Goal: Information Seeking & Learning: Learn about a topic

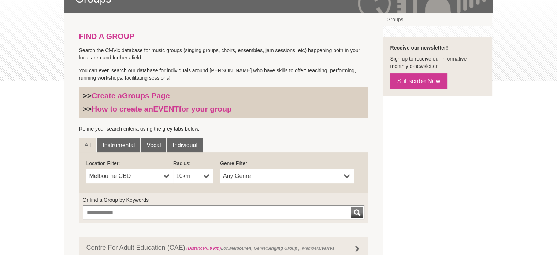
scroll to position [138, 0]
click at [143, 179] on span "Melbourne CBD" at bounding box center [124, 175] width 71 height 9
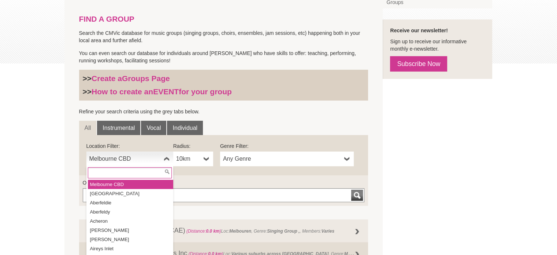
scroll to position [159, 0]
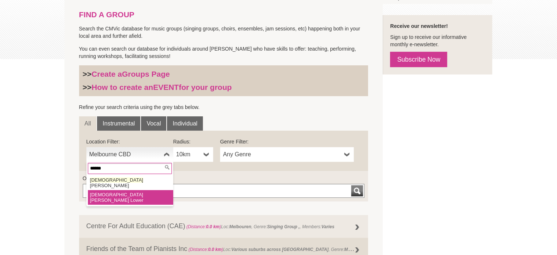
type input "******"
click at [127, 190] on li "Temple stowe Lower" at bounding box center [130, 197] width 85 height 15
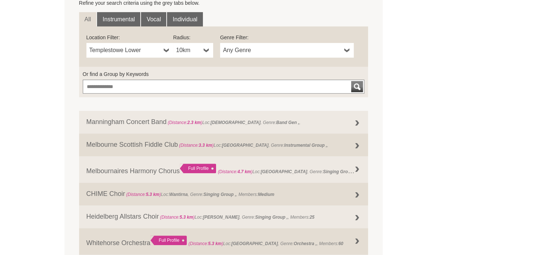
scroll to position [264, 0]
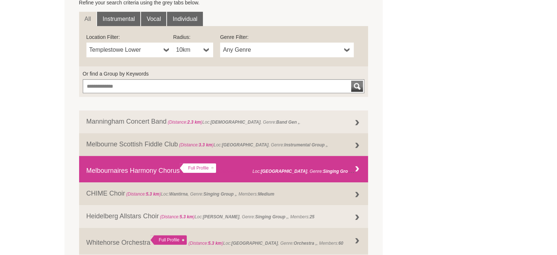
click at [346, 173] on strong "Singing Group ," at bounding box center [339, 170] width 33 height 7
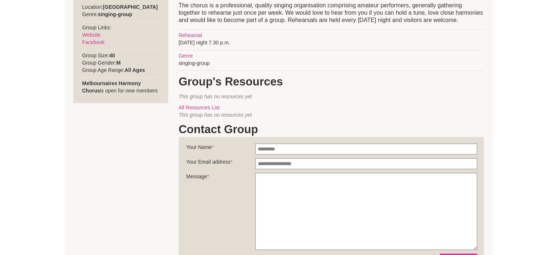
scroll to position [316, 0]
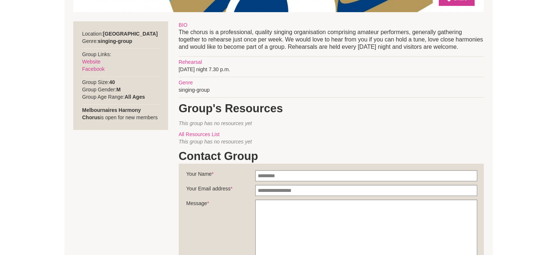
scroll to position [278, 0]
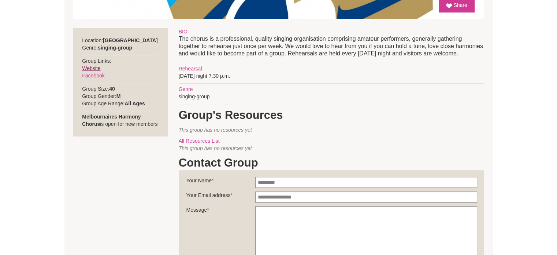
click at [94, 70] on link "Website" at bounding box center [91, 68] width 18 height 6
click at [91, 77] on link "Facebook" at bounding box center [93, 76] width 22 height 6
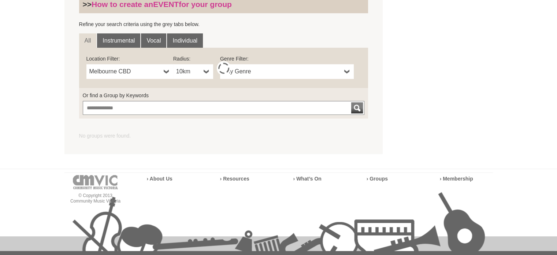
scroll to position [242, 0]
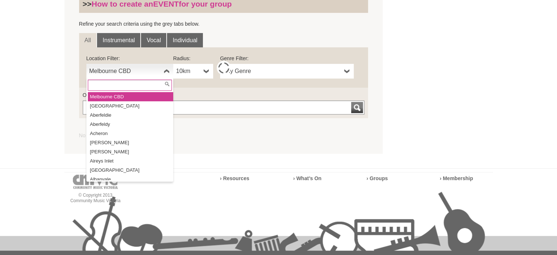
click at [140, 73] on span "Melbourne CBD" at bounding box center [124, 71] width 71 height 9
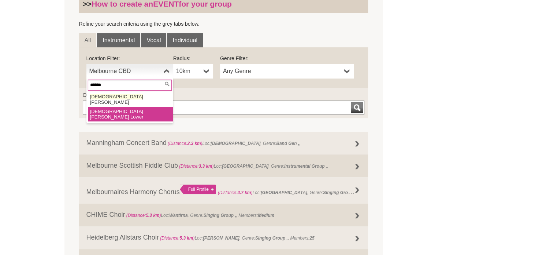
type input "******"
click at [126, 107] on li "Temple stowe Lower" at bounding box center [130, 114] width 85 height 15
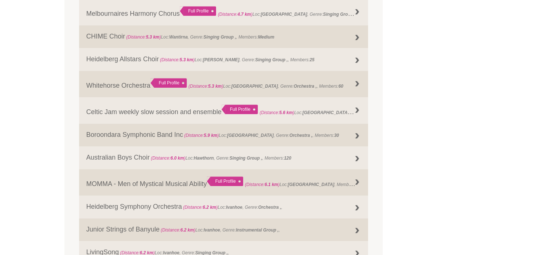
scroll to position [422, 0]
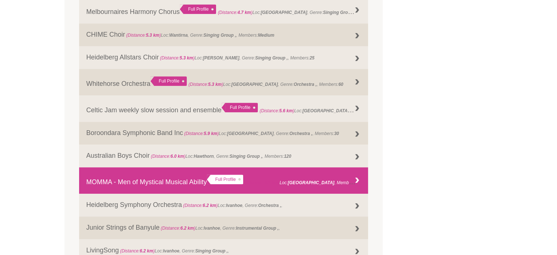
click at [319, 181] on span "(Distance: 6.1 km ) Loc: Surrey Hills , Members: 6+" at bounding box center [303, 181] width 116 height 7
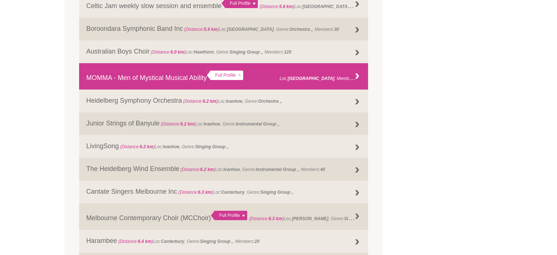
scroll to position [527, 0]
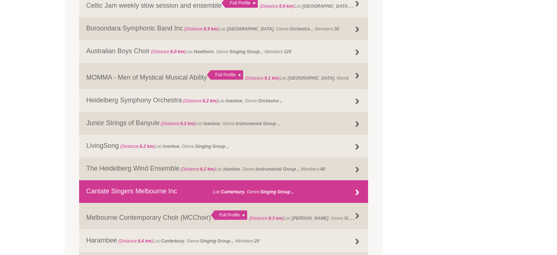
click at [312, 200] on link "Cantate Singers Melbourne Inc (Distance: 6.3 km ) Loc: Canterbury , Genre: Sing…" at bounding box center [223, 191] width 289 height 23
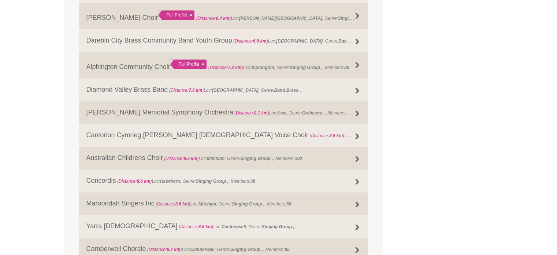
scroll to position [776, 0]
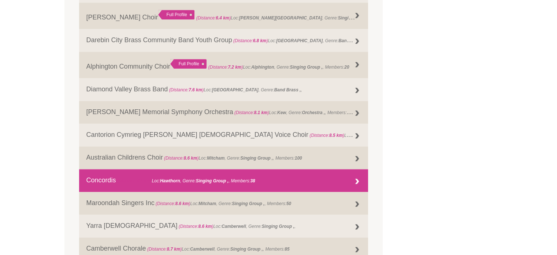
click at [289, 186] on link "Concordis (Distance: 8.6 km ) Loc: Hawthorn , Genre: Singing Group , 38" at bounding box center [223, 180] width 289 height 23
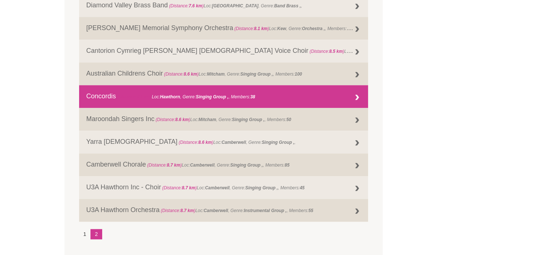
scroll to position [864, 0]
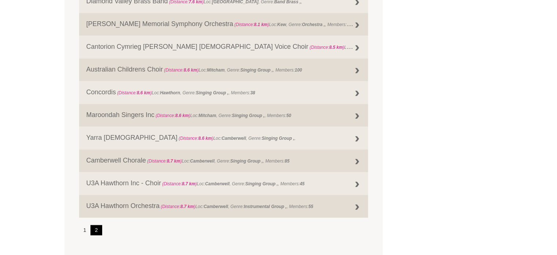
click at [97, 230] on link "2" at bounding box center [96, 230] width 12 height 10
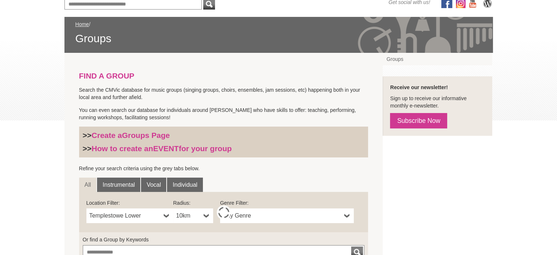
scroll to position [97, 0]
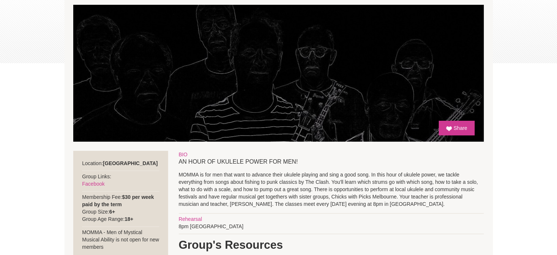
scroll to position [160, 0]
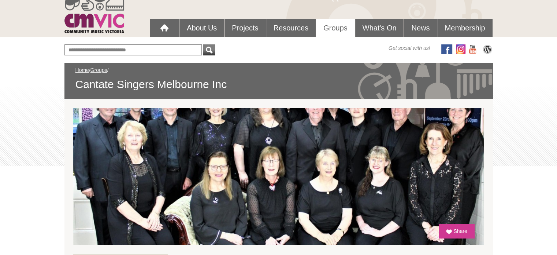
scroll to position [52, 0]
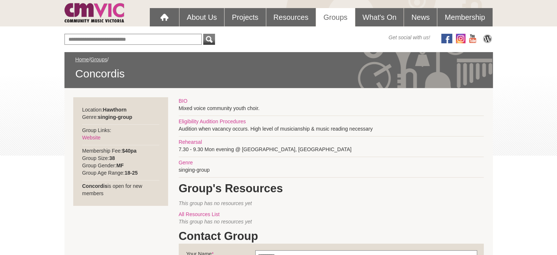
scroll to position [65, 0]
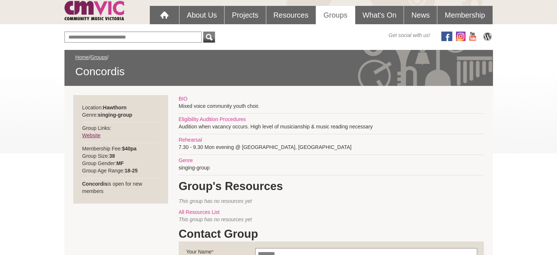
click at [89, 134] on link "Website" at bounding box center [91, 135] width 18 height 6
